Goal: Task Accomplishment & Management: Manage account settings

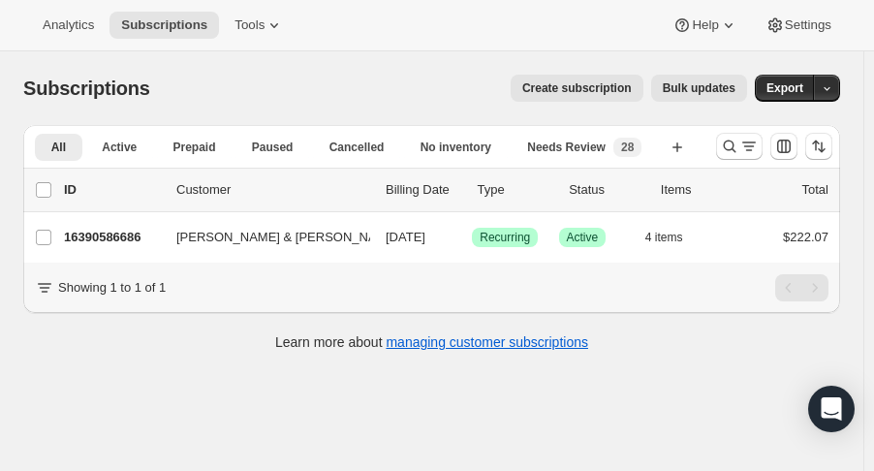
click at [736, 142] on icon "Search and filter results" at bounding box center [729, 146] width 19 height 19
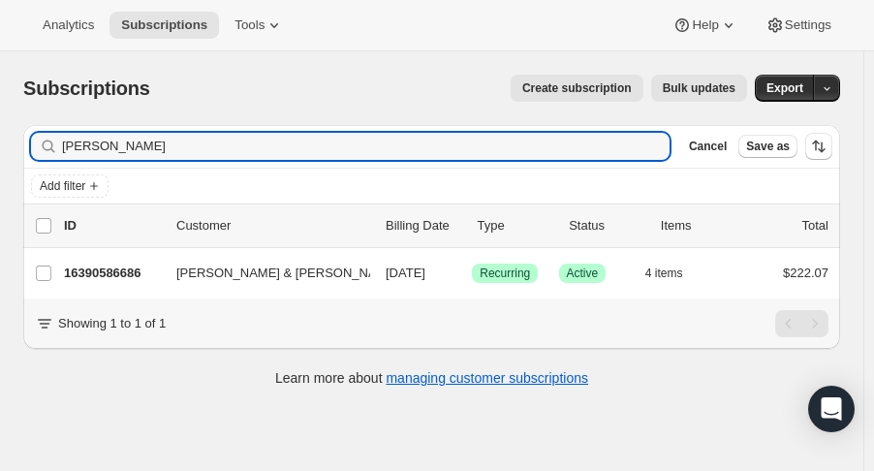
drag, startPoint x: 191, startPoint y: 144, endPoint x: -61, endPoint y: 120, distance: 253.0
click at [0, 120] on html "Analytics Subscriptions Tools Help Settings Skip to content Subscriptions. This…" at bounding box center [437, 235] width 874 height 471
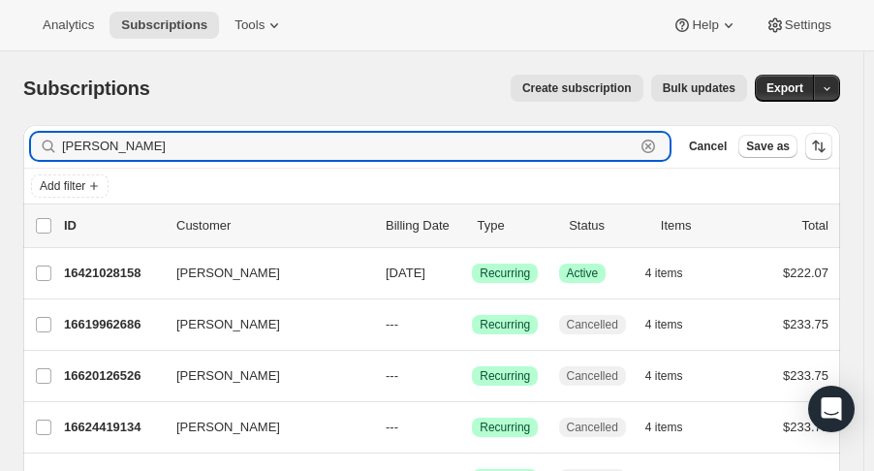
click at [327, 135] on input "cynthia" at bounding box center [348, 146] width 573 height 27
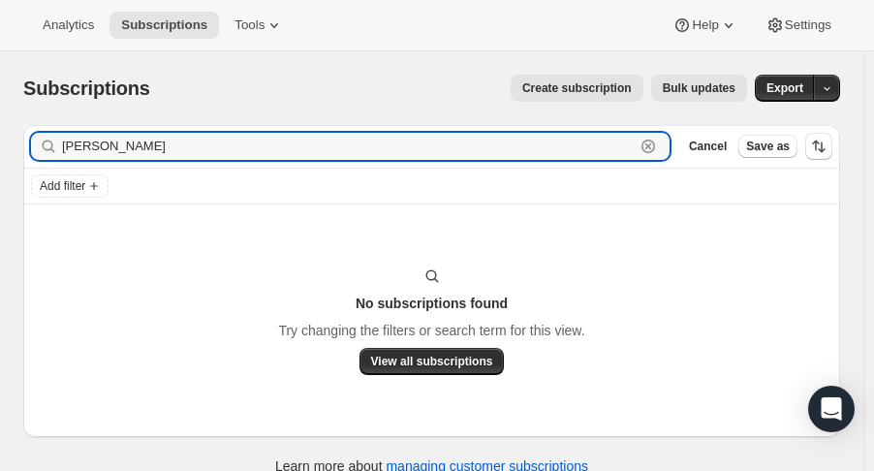
drag, startPoint x: 71, startPoint y: 146, endPoint x: 8, endPoint y: 152, distance: 63.2
click at [8, 152] on div "Filter subscribers cynthia cess Clear Cancel Save as Add filter No subscription…" at bounding box center [424, 302] width 832 height 386
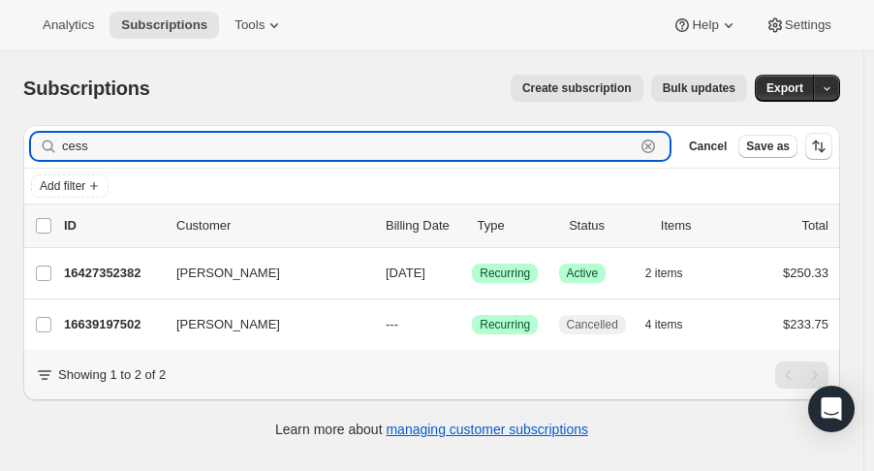
type input "cess"
